Goal: Find specific page/section: Find specific page/section

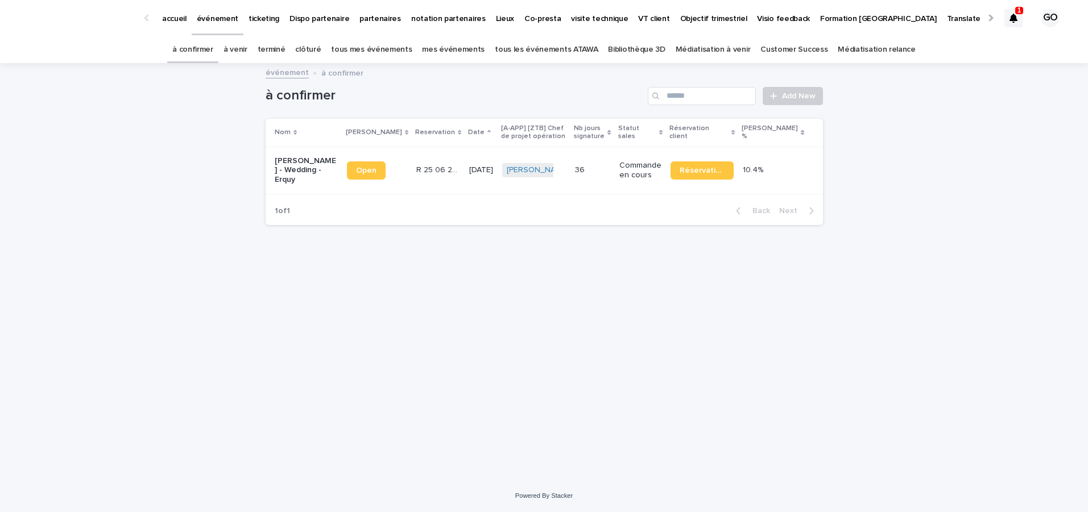
click at [158, 24] on link "accueil" at bounding box center [174, 17] width 35 height 35
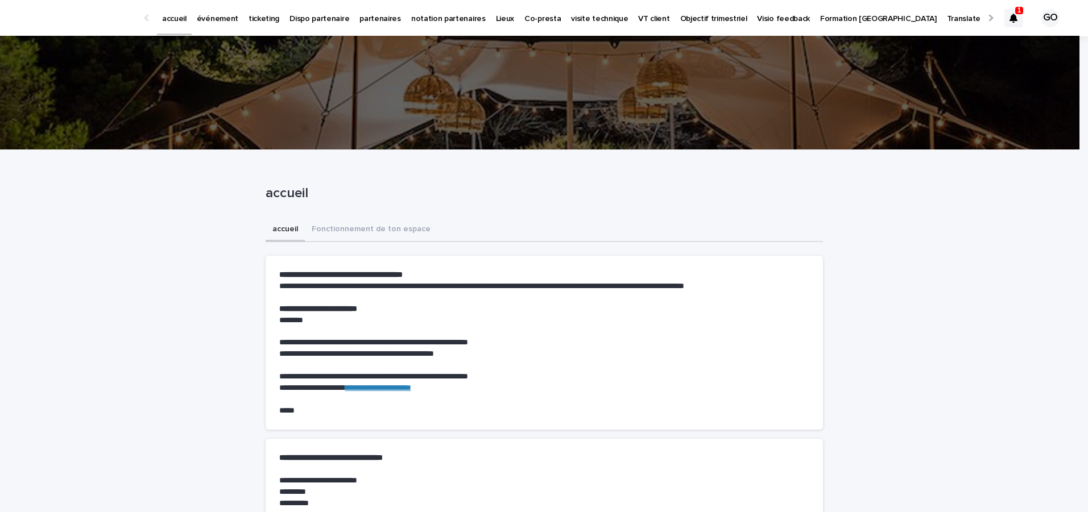
click at [1004, 11] on div at bounding box center [1013, 18] width 18 height 18
click at [206, 13] on p "événement" at bounding box center [218, 12] width 42 height 24
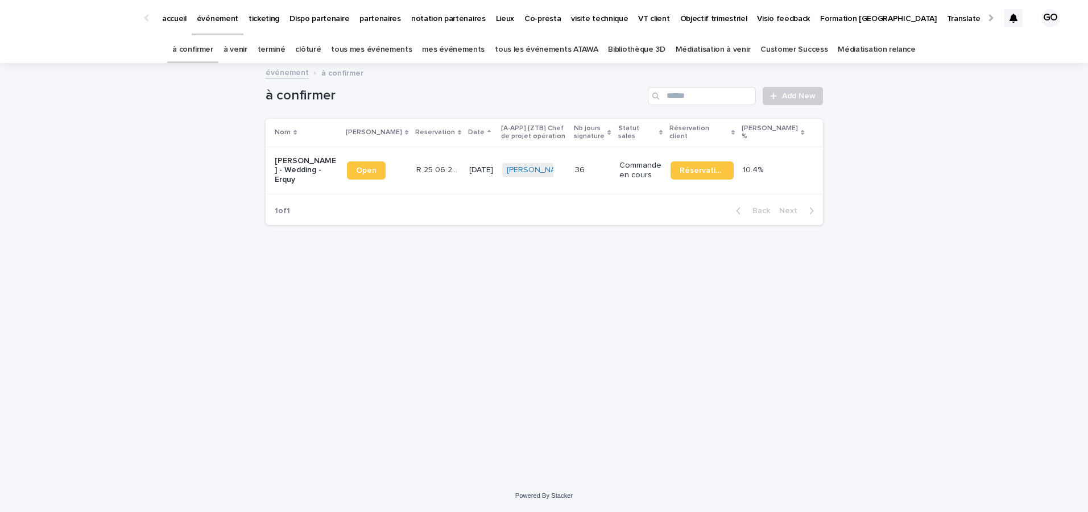
click at [247, 47] on link "à venir" at bounding box center [235, 49] width 24 height 27
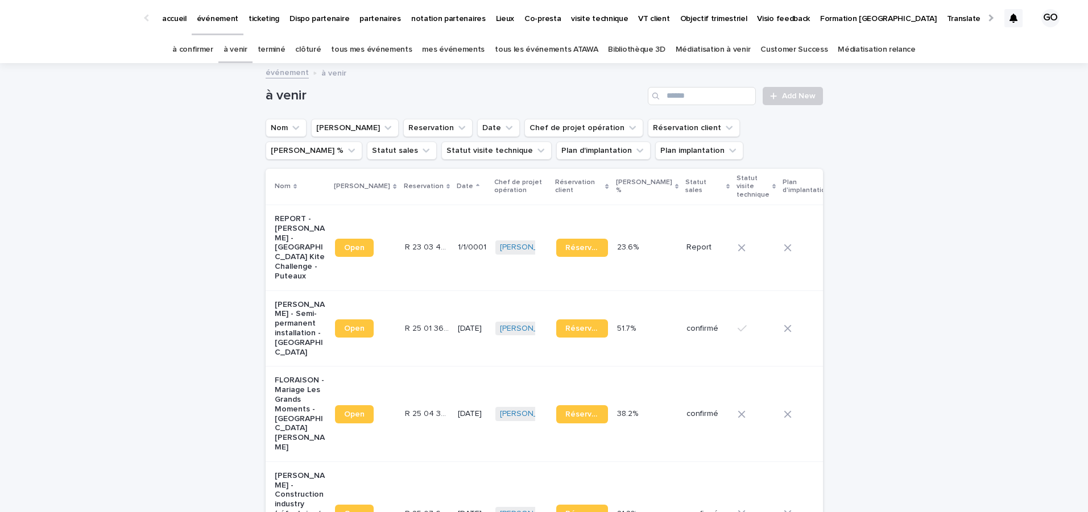
click at [186, 11] on div "accueil" at bounding box center [174, 12] width 35 height 24
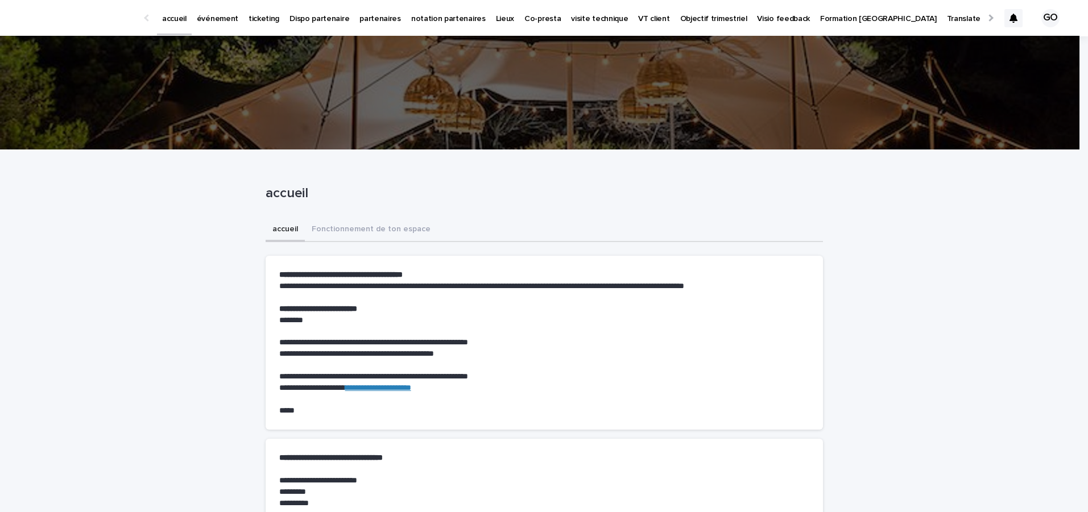
click at [168, 14] on p "accueil" at bounding box center [174, 12] width 24 height 24
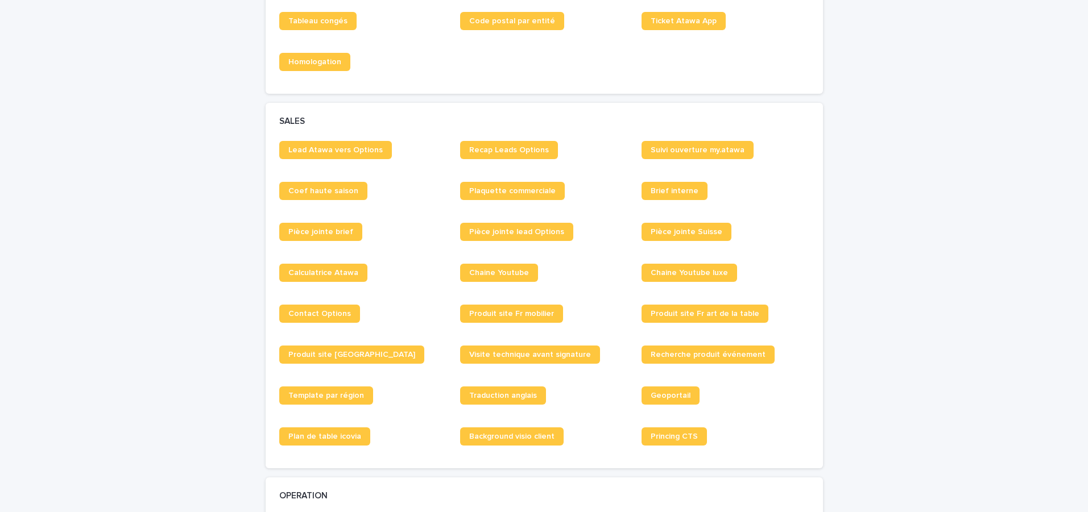
scroll to position [801, 0]
click at [654, 184] on link "Brief interne" at bounding box center [674, 190] width 66 height 18
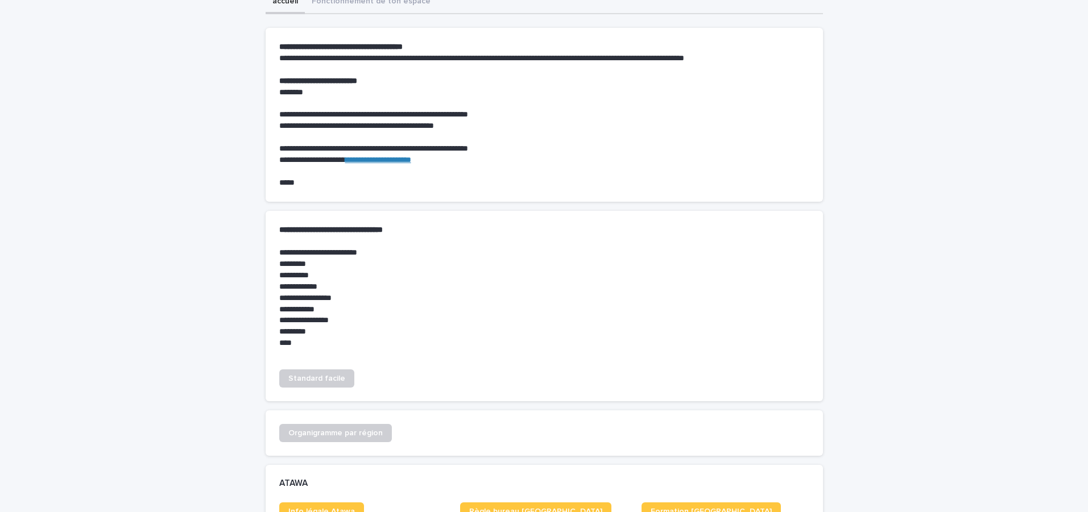
scroll to position [0, 0]
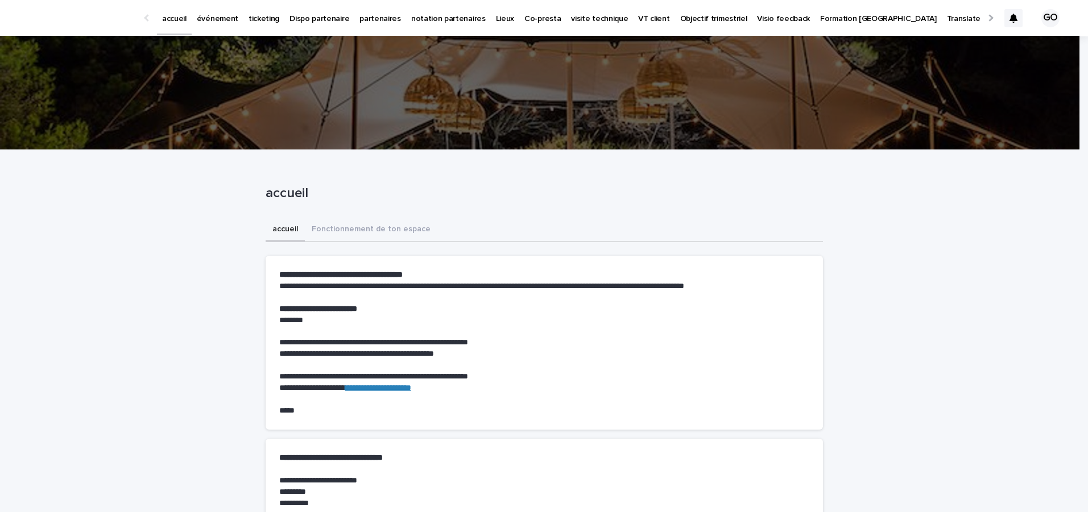
click at [231, 11] on p "événement" at bounding box center [218, 12] width 42 height 24
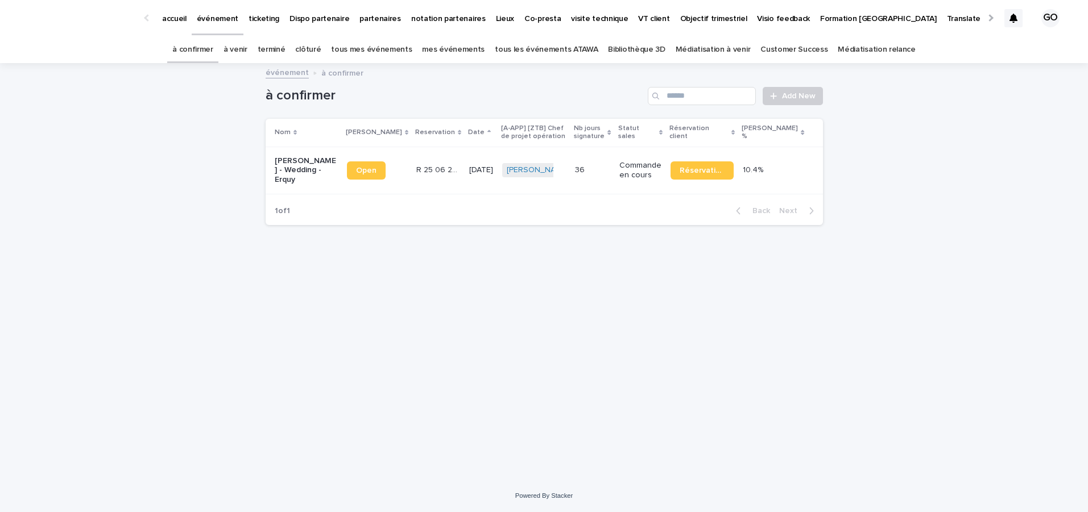
click at [247, 56] on link "à venir" at bounding box center [235, 49] width 24 height 27
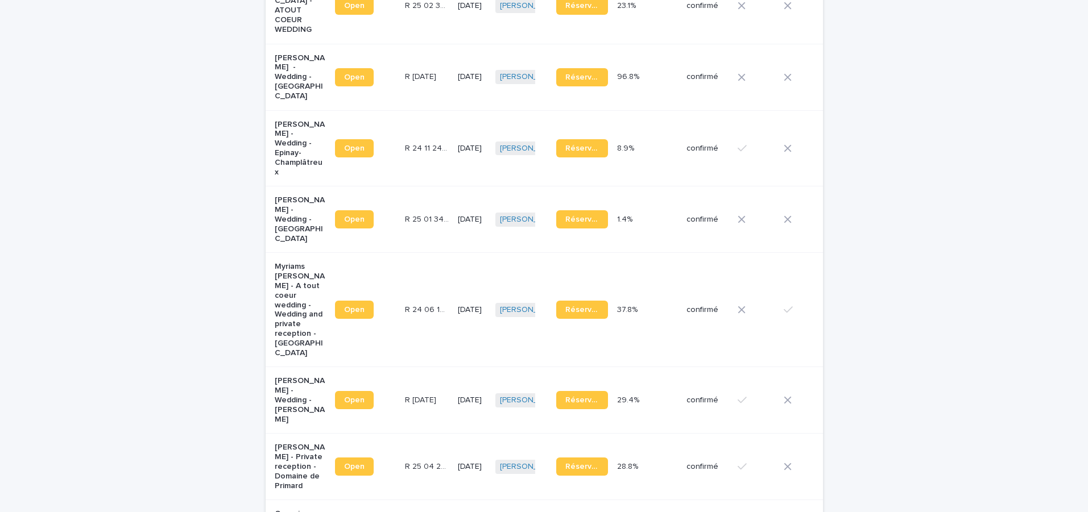
scroll to position [620, 0]
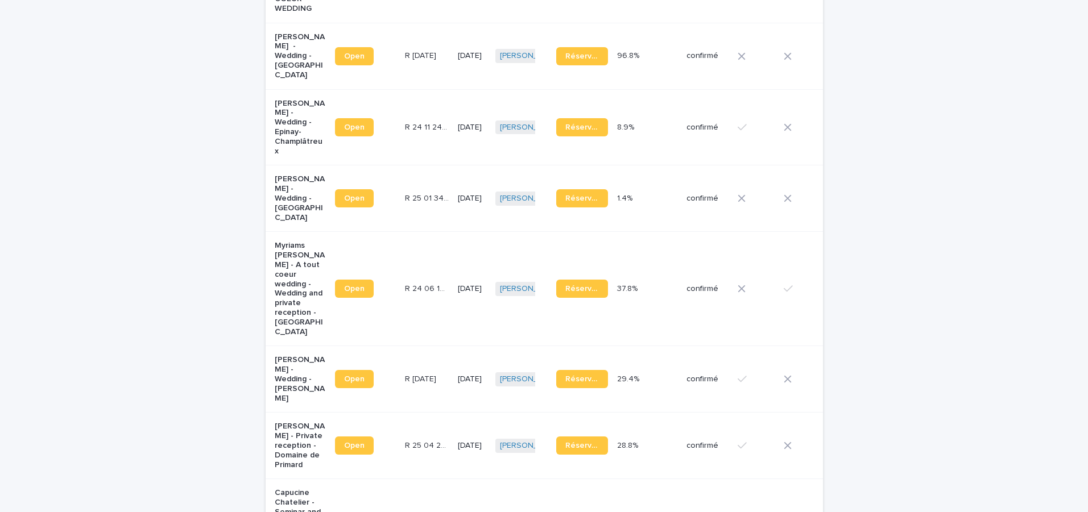
click at [277, 241] on p "Myriams [PERSON_NAME] - A tout coeur wedding - Wedding and private reception - …" at bounding box center [301, 289] width 52 height 96
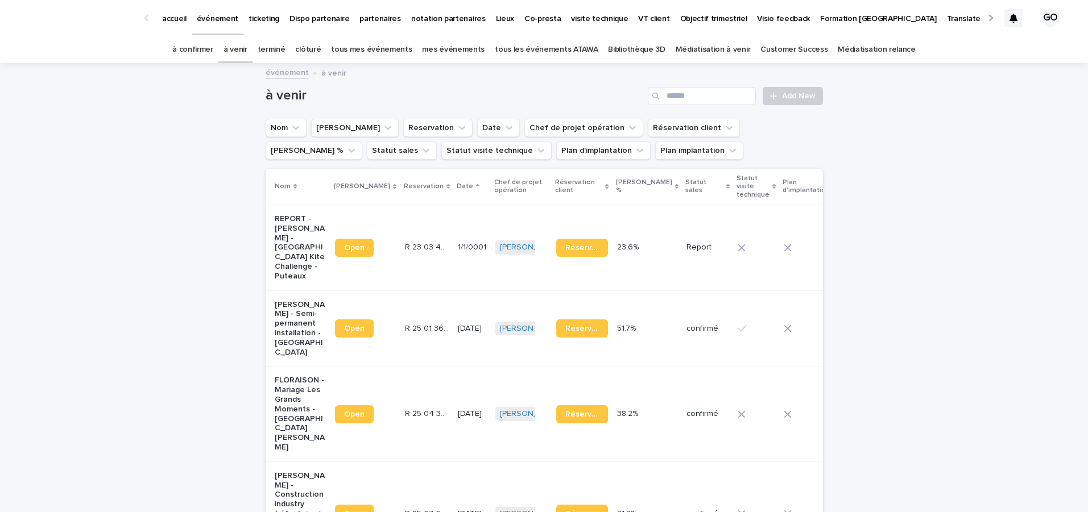
click at [566, 54] on link "tous les événements ATAWA" at bounding box center [546, 49] width 103 height 27
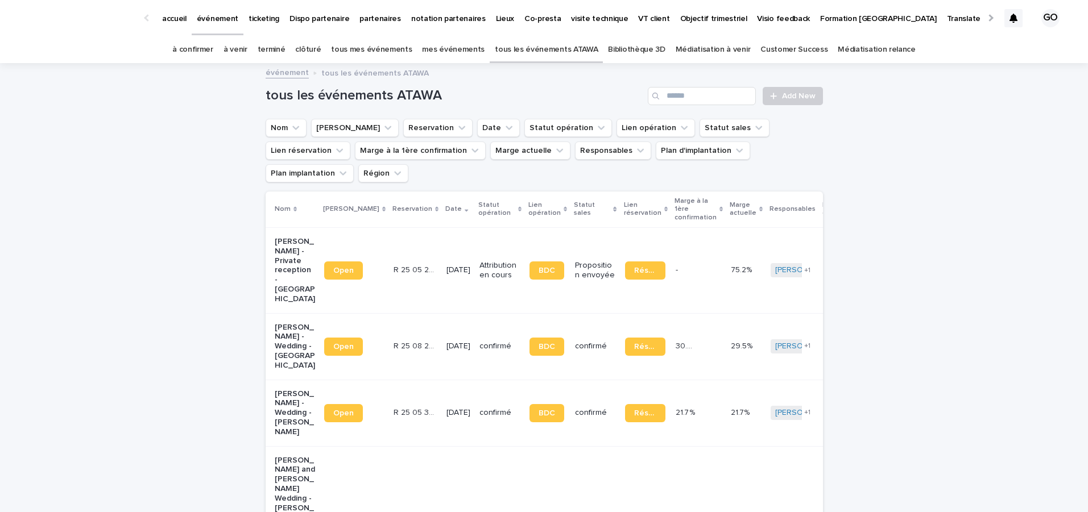
click at [551, 51] on link "tous les événements ATAWA" at bounding box center [546, 49] width 103 height 27
click at [557, 42] on link "tous les événements ATAWA" at bounding box center [546, 49] width 103 height 27
click at [662, 96] on div "Search" at bounding box center [657, 96] width 18 height 18
click at [670, 96] on input "Search" at bounding box center [702, 96] width 108 height 18
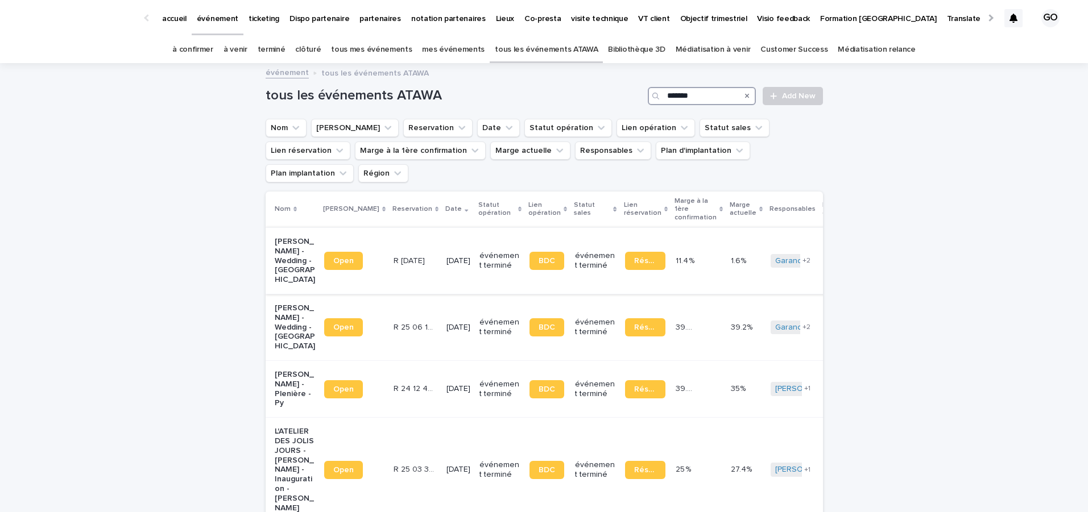
type input "*******"
click at [286, 244] on p "[PERSON_NAME] - Wedding - [GEOGRAPHIC_DATA]" at bounding box center [295, 261] width 40 height 48
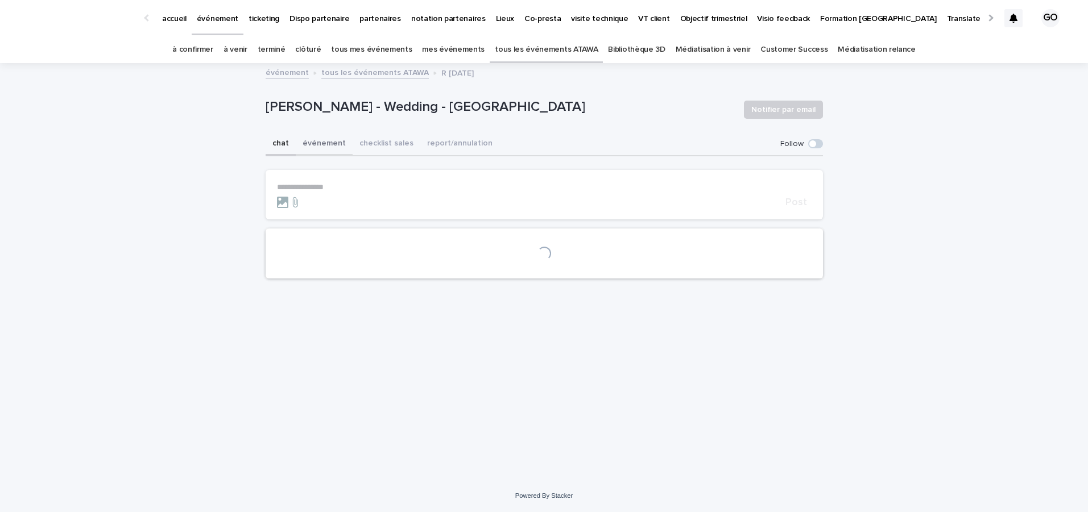
click at [328, 144] on button "événement" at bounding box center [324, 144] width 57 height 24
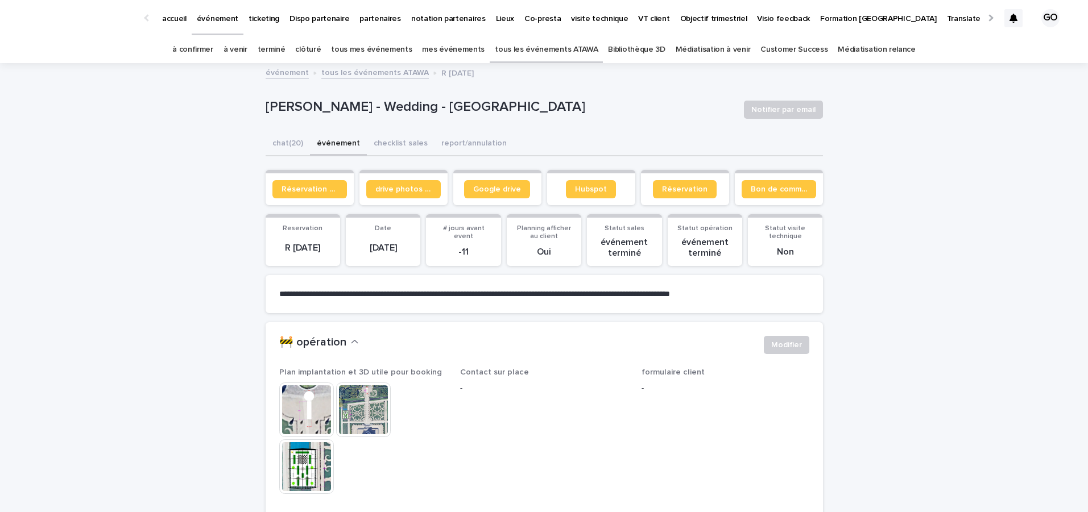
click at [335, 142] on button "événement" at bounding box center [338, 144] width 57 height 24
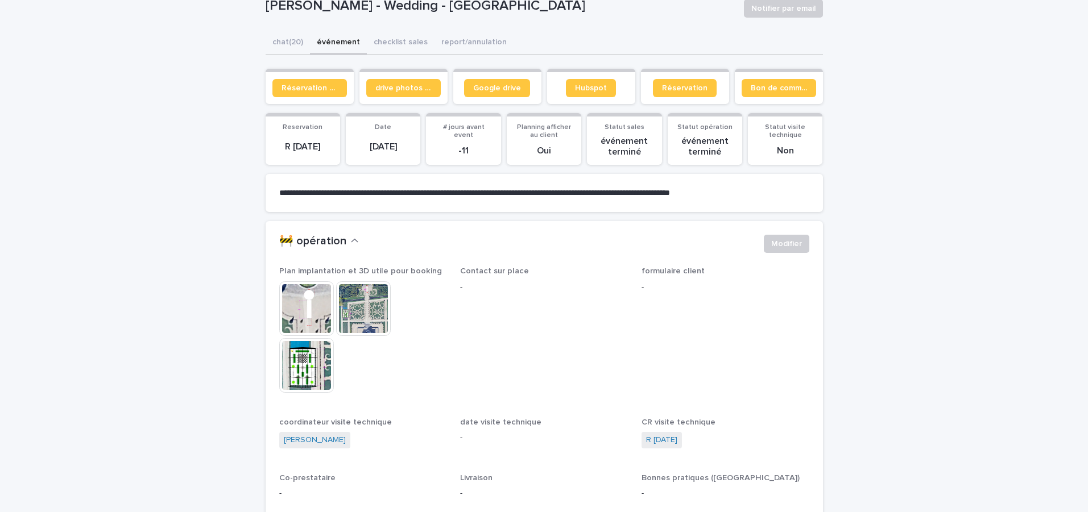
scroll to position [101, 0]
click at [421, 93] on link "drive photos coordinateur" at bounding box center [403, 89] width 74 height 18
